Goal: Task Accomplishment & Management: Complete application form

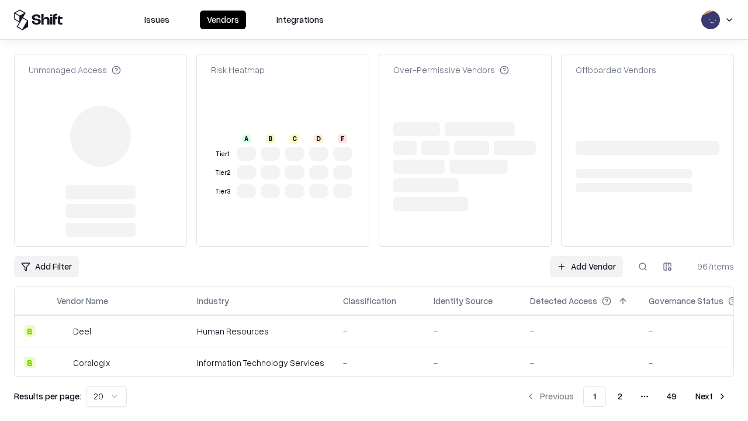
click at [586, 256] on link "Add Vendor" at bounding box center [586, 266] width 73 height 21
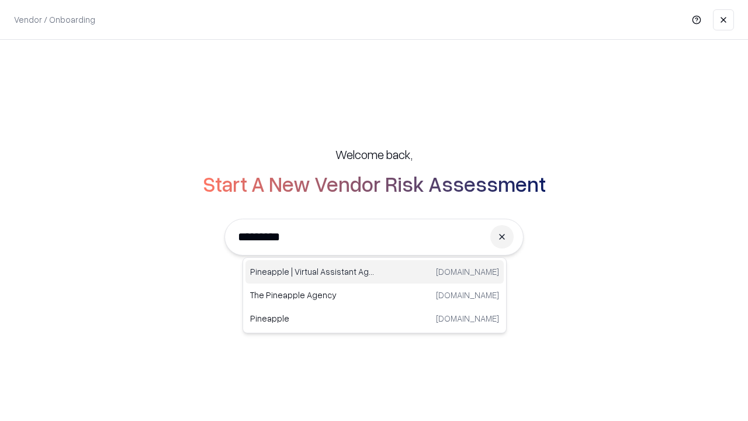
click at [375, 272] on div "Pineapple | Virtual Assistant Agency trypineapple.com" at bounding box center [375, 271] width 258 height 23
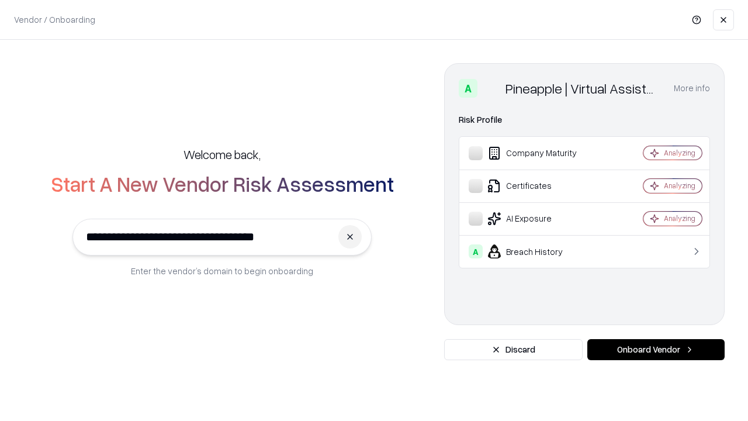
type input "**********"
click at [656, 350] on button "Onboard Vendor" at bounding box center [655, 349] width 137 height 21
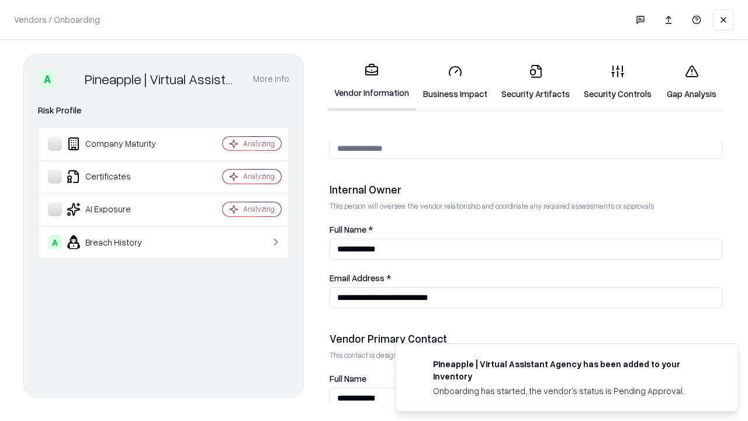
scroll to position [606, 0]
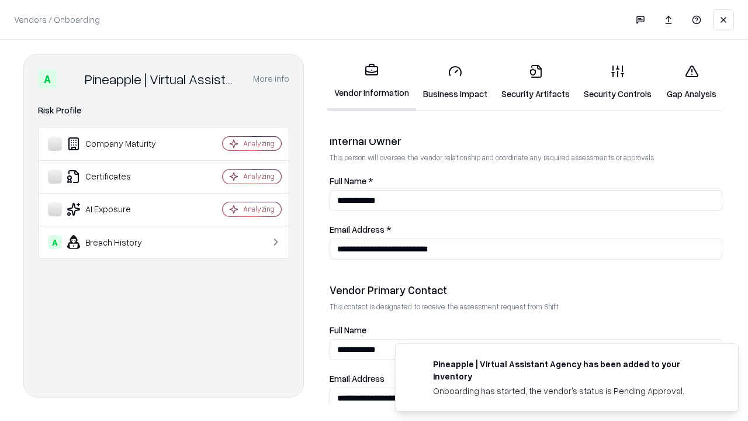
click at [455, 82] on link "Business Impact" at bounding box center [455, 82] width 78 height 54
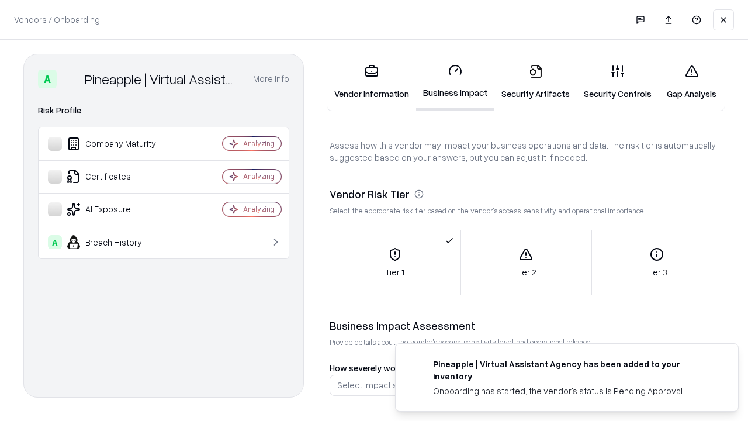
click at [535, 82] on link "Security Artifacts" at bounding box center [536, 82] width 82 height 54
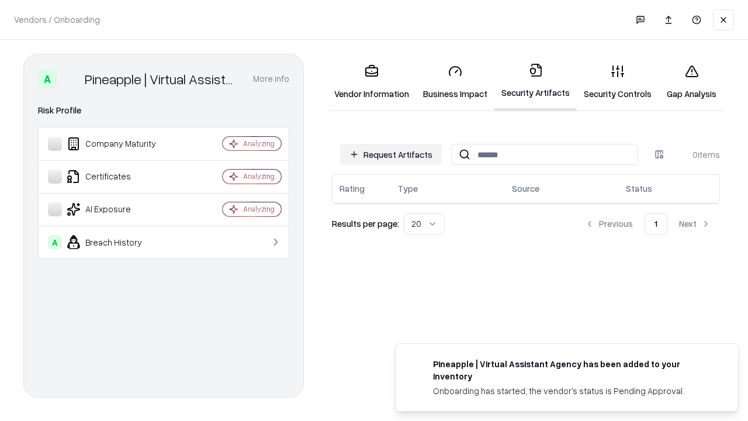
click at [391, 154] on button "Request Artifacts" at bounding box center [391, 154] width 102 height 21
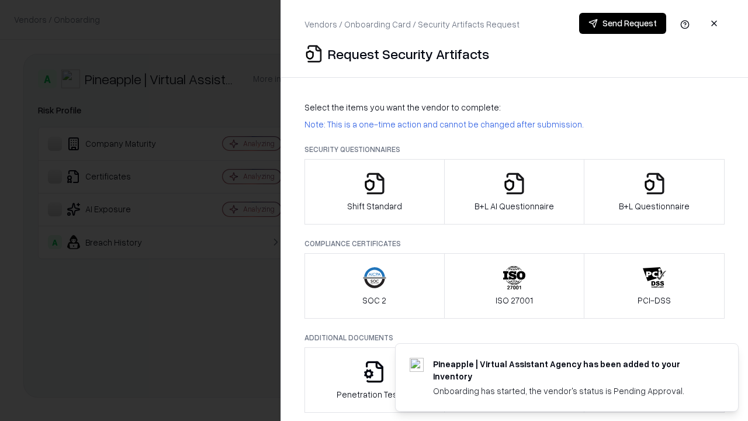
click at [374, 192] on icon "button" at bounding box center [374, 183] width 23 height 23
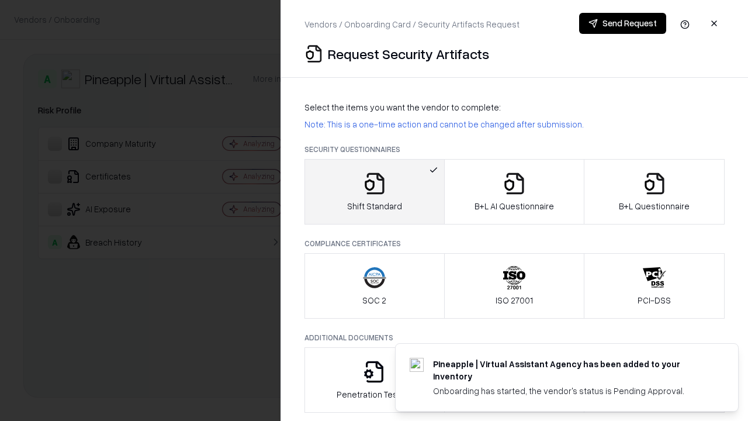
click at [623, 23] on button "Send Request" at bounding box center [622, 23] width 87 height 21
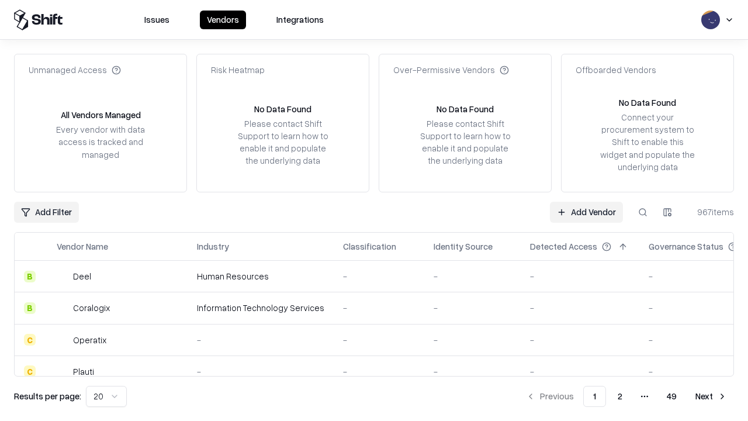
click at [643, 212] on button at bounding box center [642, 212] width 21 height 21
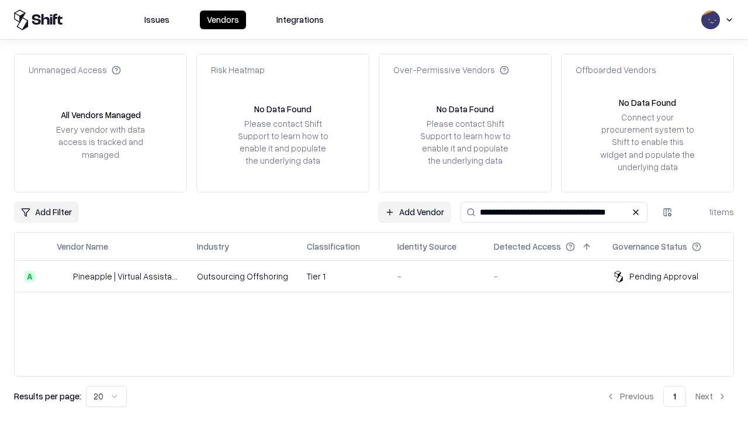
type input "**********"
click at [381, 276] on td "Tier 1" at bounding box center [343, 277] width 91 height 32
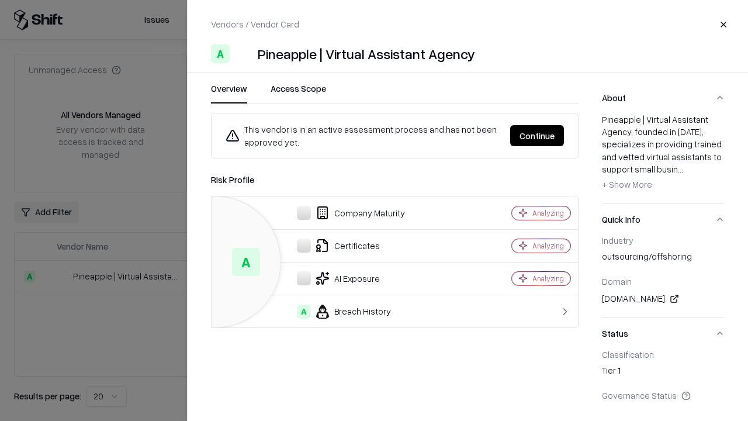
click at [537, 136] on button "Continue" at bounding box center [537, 135] width 54 height 21
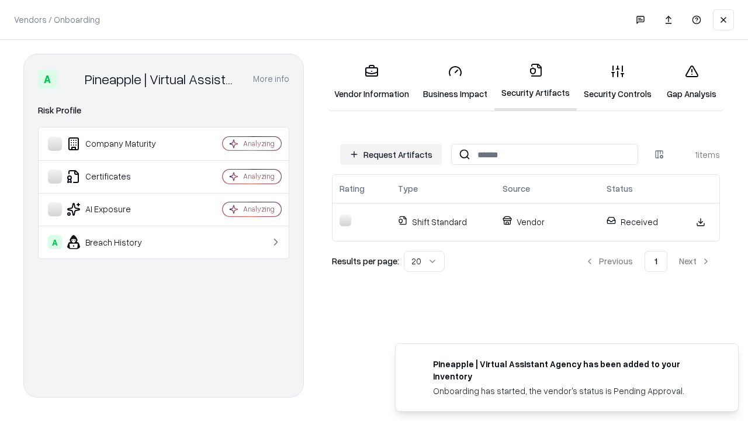
click at [618, 82] on link "Security Controls" at bounding box center [618, 82] width 82 height 54
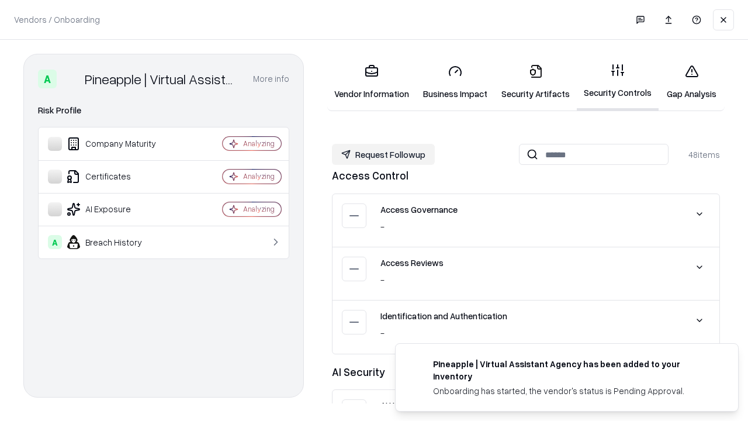
click at [383, 154] on button "Request Followup" at bounding box center [383, 154] width 103 height 21
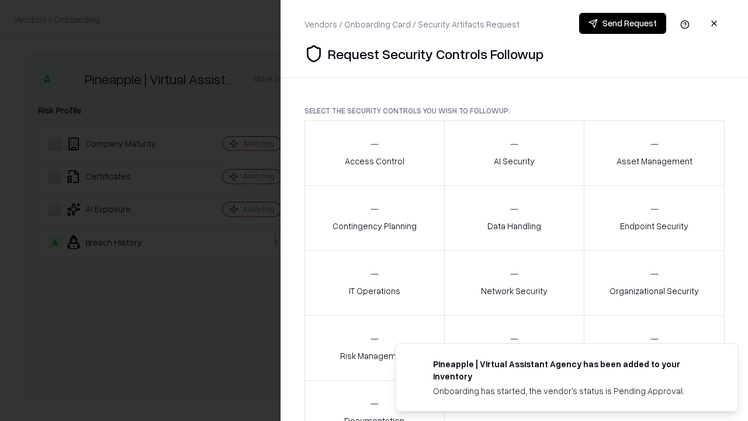
click at [374, 153] on div "Access Control" at bounding box center [375, 153] width 60 height 29
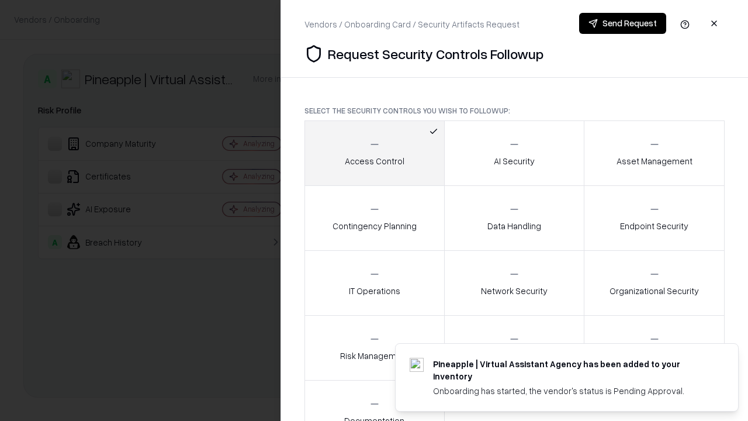
click at [623, 23] on button "Send Request" at bounding box center [622, 23] width 87 height 21
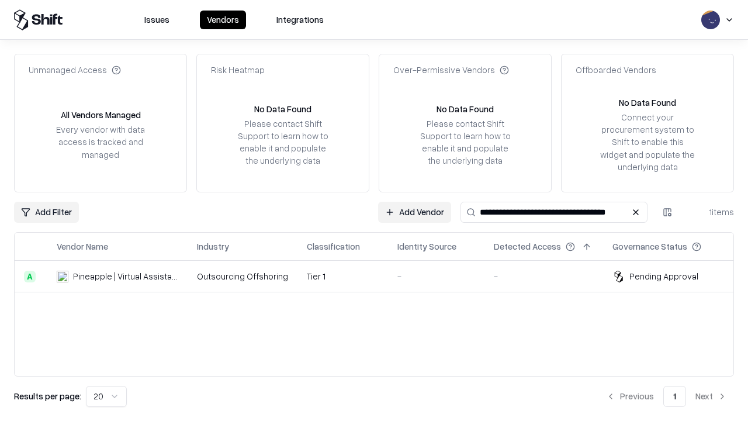
type input "**********"
click at [381, 276] on td "Tier 1" at bounding box center [343, 277] width 91 height 32
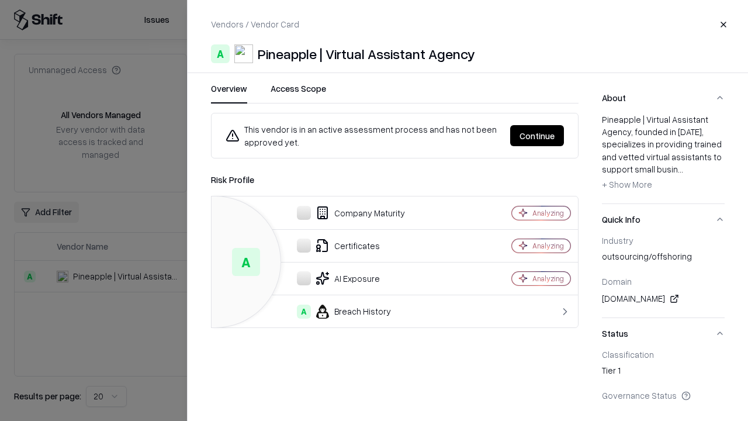
click at [537, 136] on button "Continue" at bounding box center [537, 135] width 54 height 21
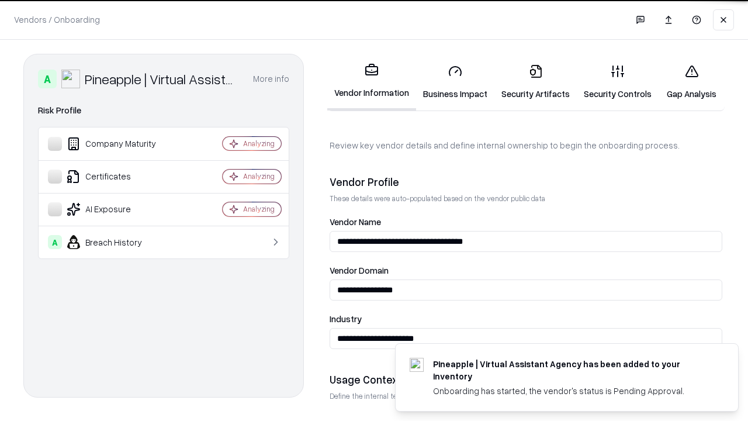
click at [691, 82] on link "Gap Analysis" at bounding box center [692, 82] width 66 height 54
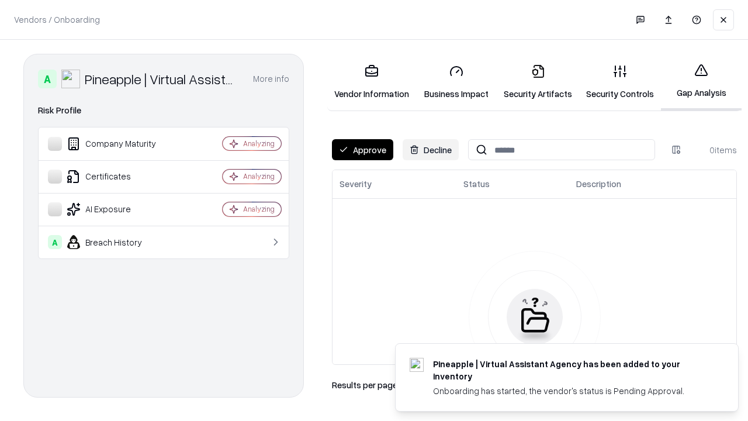
click at [362, 150] on button "Approve" at bounding box center [362, 149] width 61 height 21
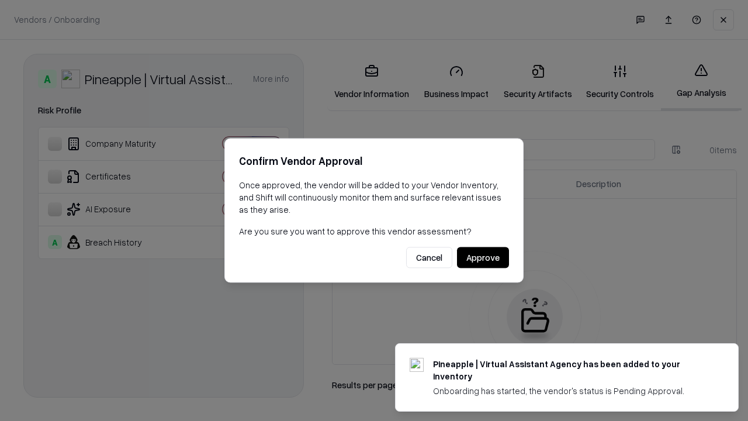
click at [483, 257] on button "Approve" at bounding box center [483, 257] width 52 height 21
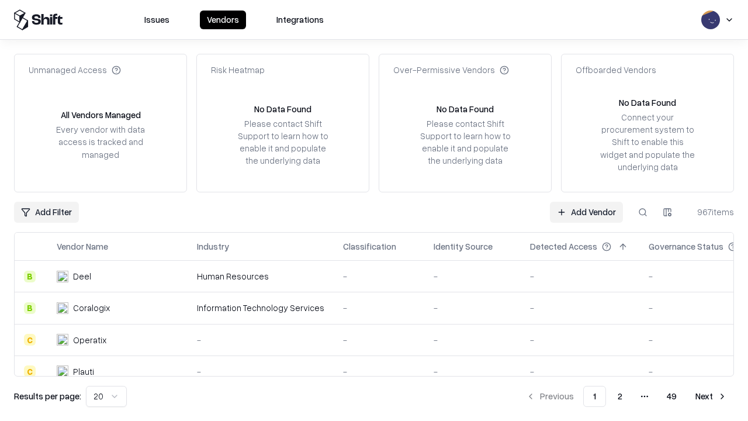
type input "**********"
click at [586, 212] on link "Add Vendor" at bounding box center [586, 212] width 73 height 21
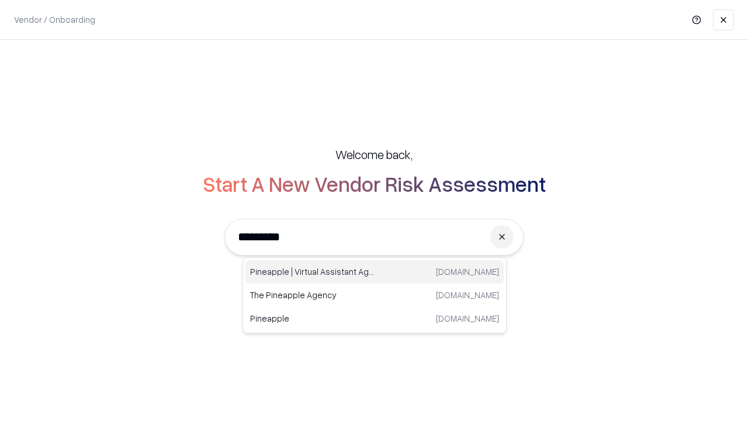
click at [375, 272] on div "Pineapple | Virtual Assistant Agency [DOMAIN_NAME]" at bounding box center [375, 271] width 258 height 23
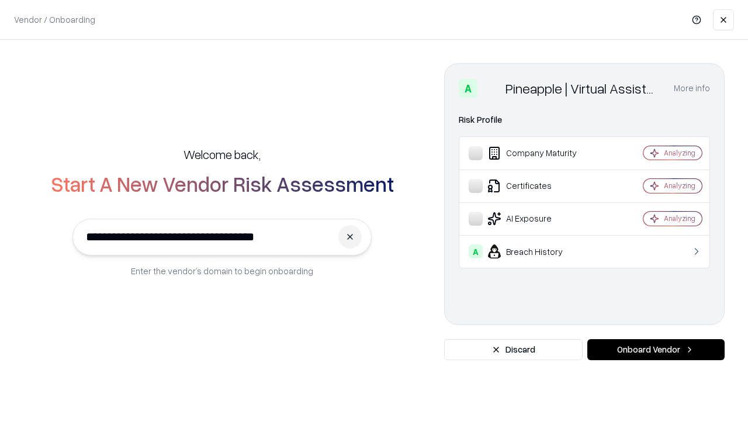
type input "**********"
click at [656, 350] on button "Onboard Vendor" at bounding box center [655, 349] width 137 height 21
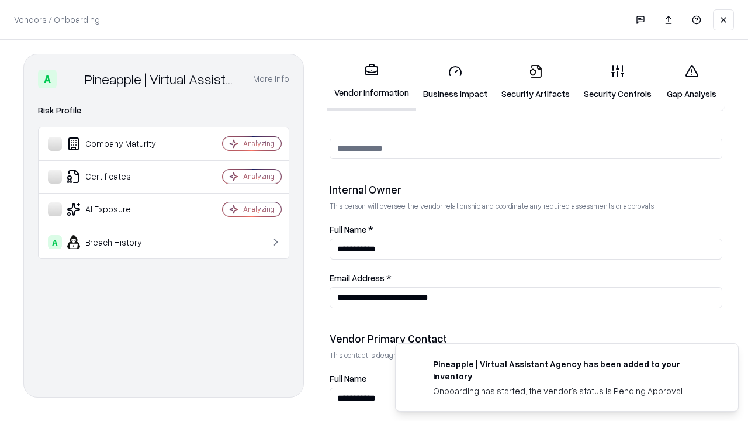
scroll to position [606, 0]
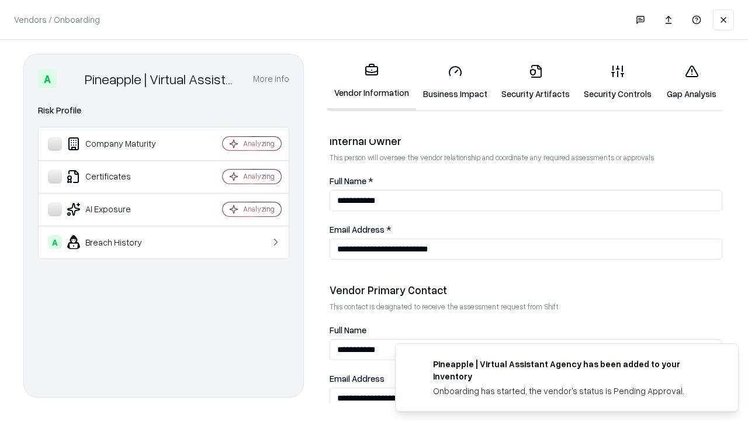
click at [691, 82] on link "Gap Analysis" at bounding box center [692, 82] width 66 height 54
